Goal: Information Seeking & Learning: Learn about a topic

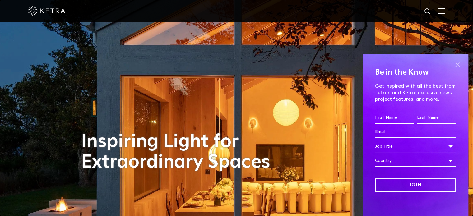
click at [456, 65] on span at bounding box center [457, 64] width 9 height 9
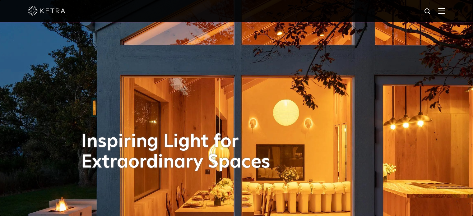
click at [445, 12] on img at bounding box center [441, 11] width 7 height 6
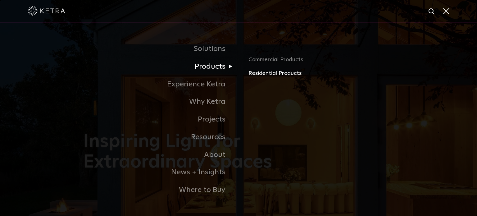
click at [259, 72] on link "Residential Products" at bounding box center [321, 73] width 145 height 9
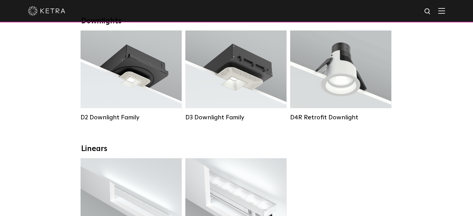
scroll to position [106, 0]
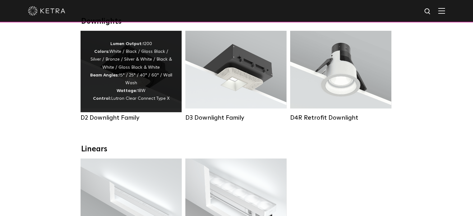
click at [120, 122] on div "D2 Downlight Family" at bounding box center [131, 117] width 101 height 7
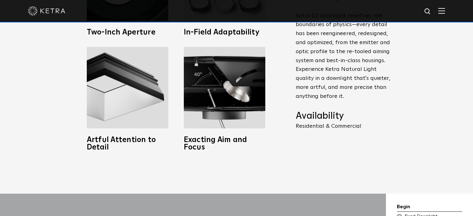
scroll to position [317, 0]
